Goal: Use online tool/utility: Utilize a website feature to perform a specific function

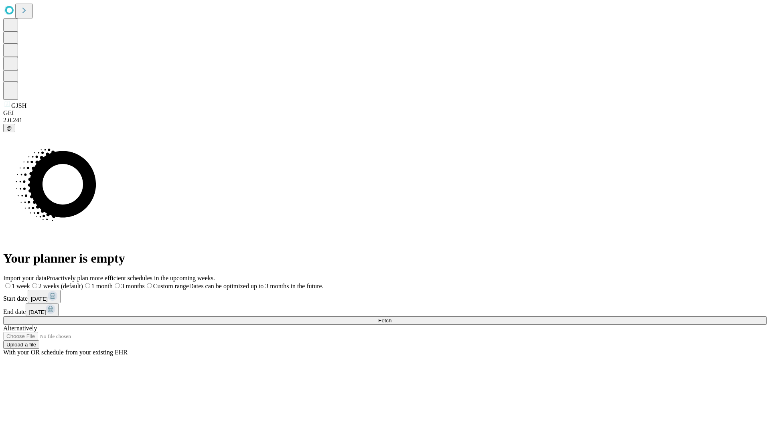
click at [392, 318] on span "Fetch" at bounding box center [384, 321] width 13 height 6
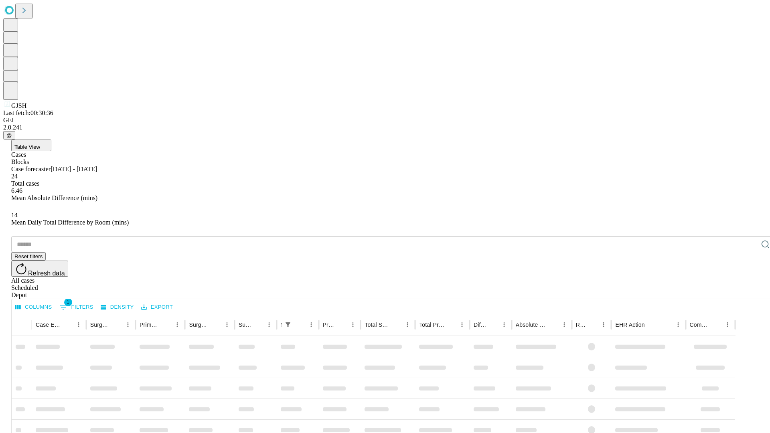
click at [40, 144] on span "Table View" at bounding box center [27, 147] width 26 height 6
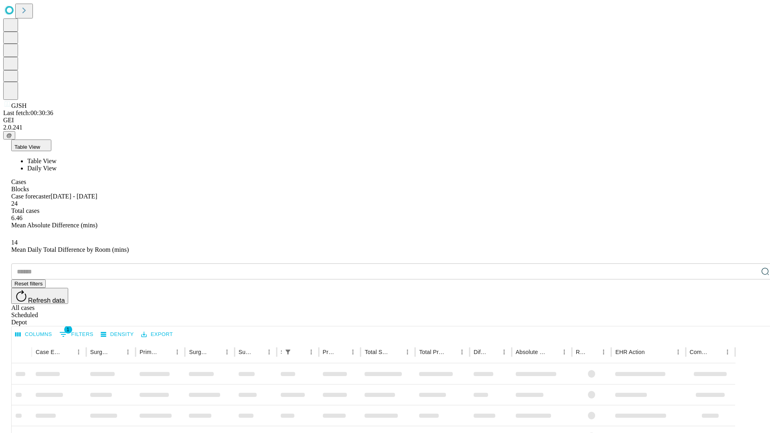
click at [57, 165] on span "Daily View" at bounding box center [41, 168] width 29 height 7
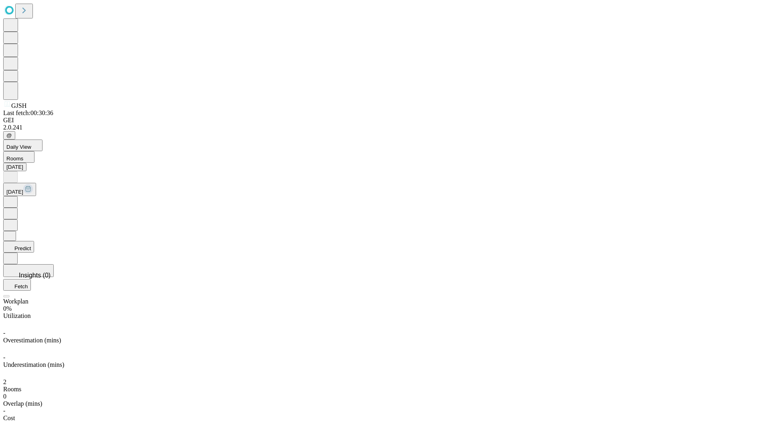
click at [34, 241] on button "Predict" at bounding box center [18, 247] width 31 height 12
